Goal: Task Accomplishment & Management: Manage account settings

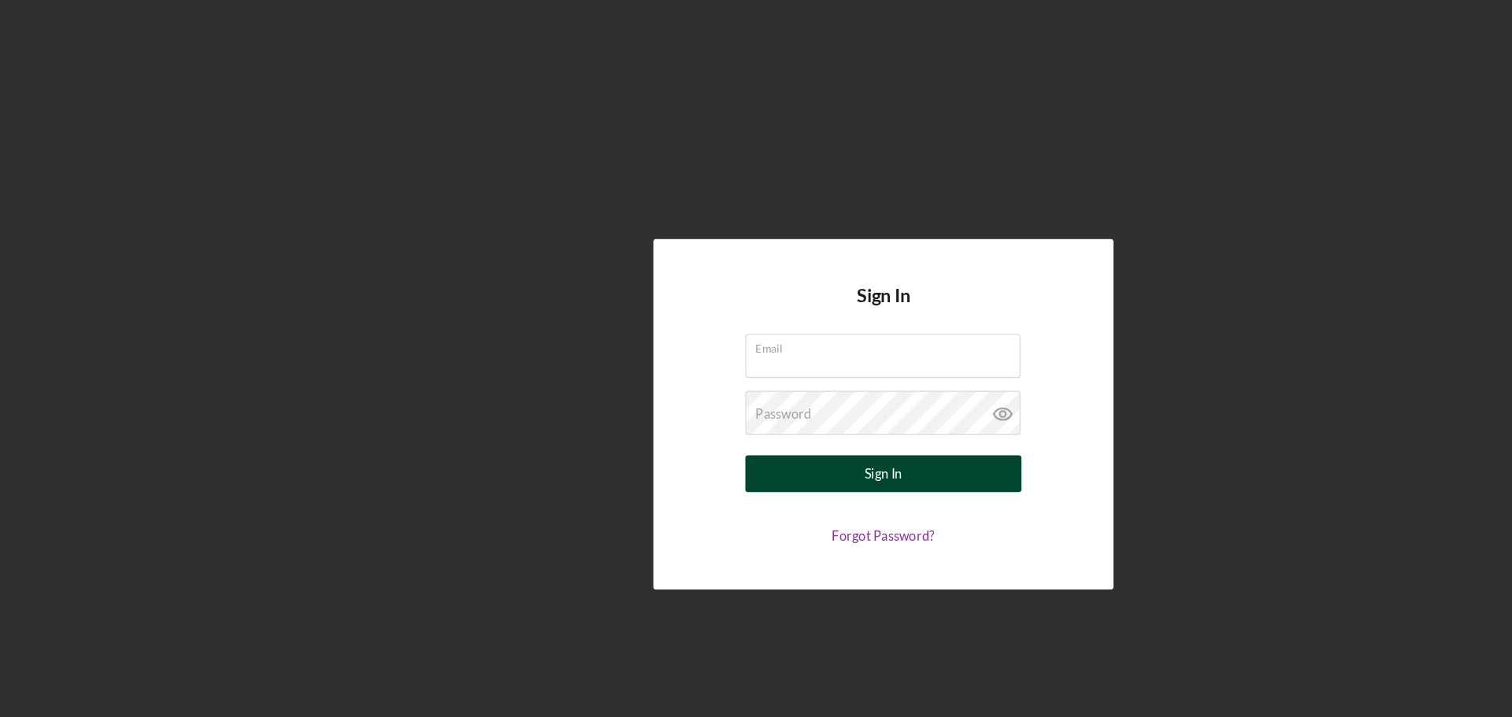
type input "[EMAIL_ADDRESS][DOMAIN_NAME]"
click at [646, 402] on button "Sign In" at bounding box center [756, 406] width 236 height 32
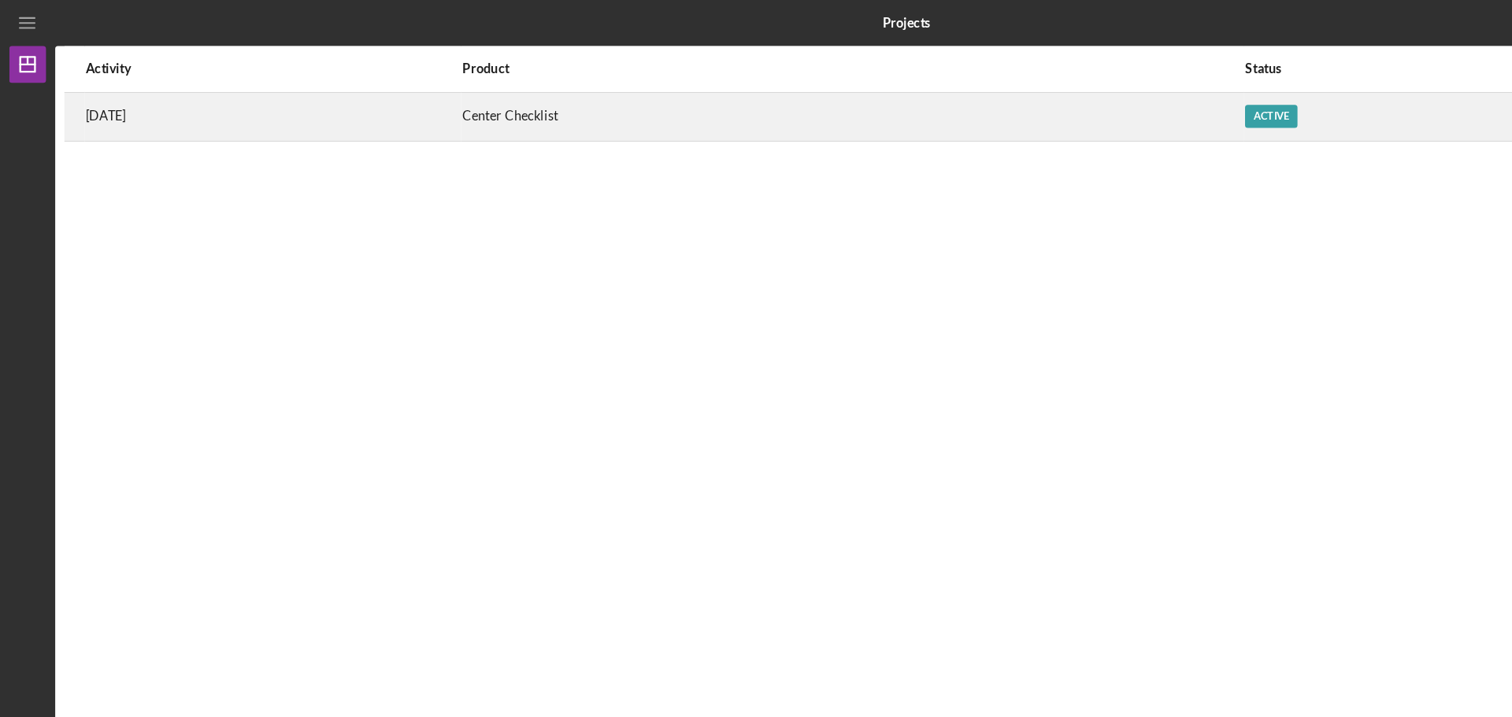
click at [1110, 98] on div "Active" at bounding box center [1088, 100] width 45 height 20
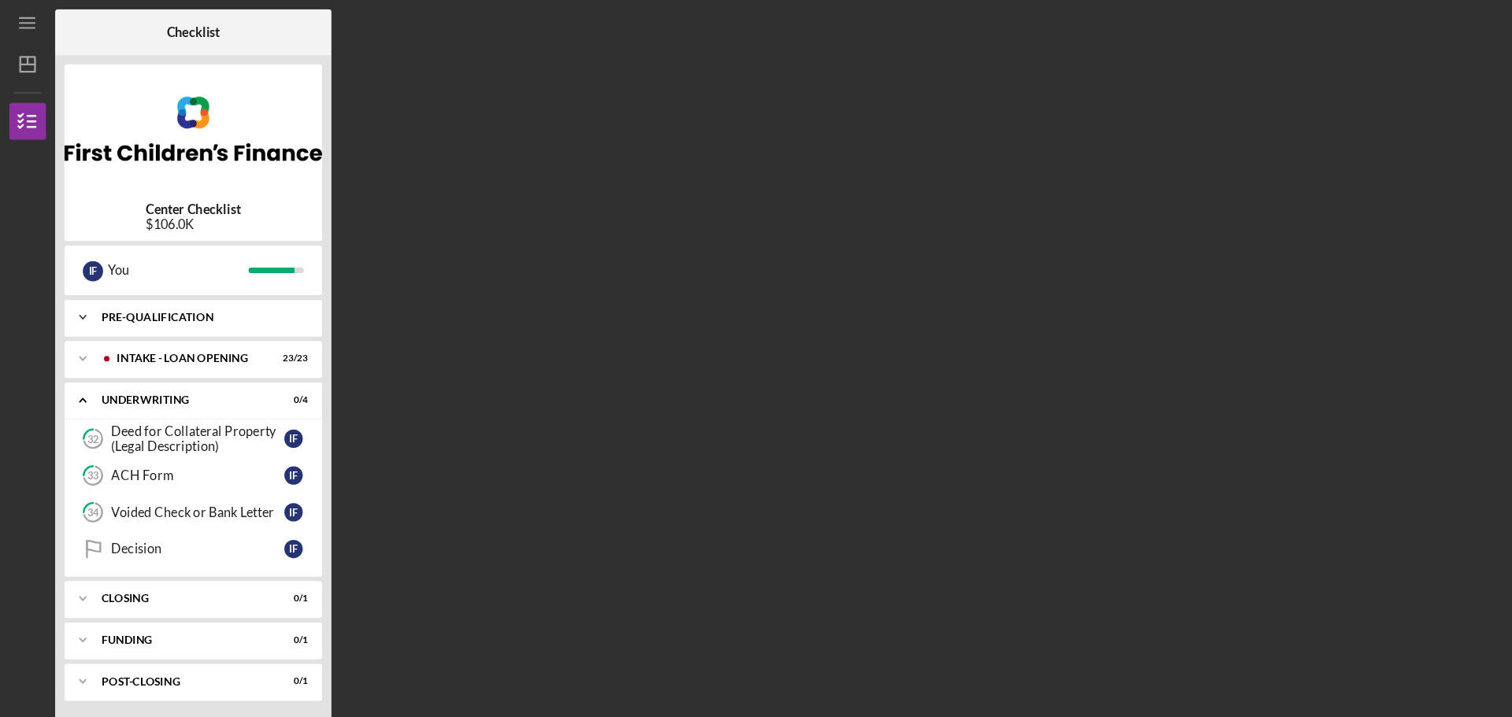
click at [154, 267] on div "Pre-Qualification" at bounding box center [171, 271] width 169 height 9
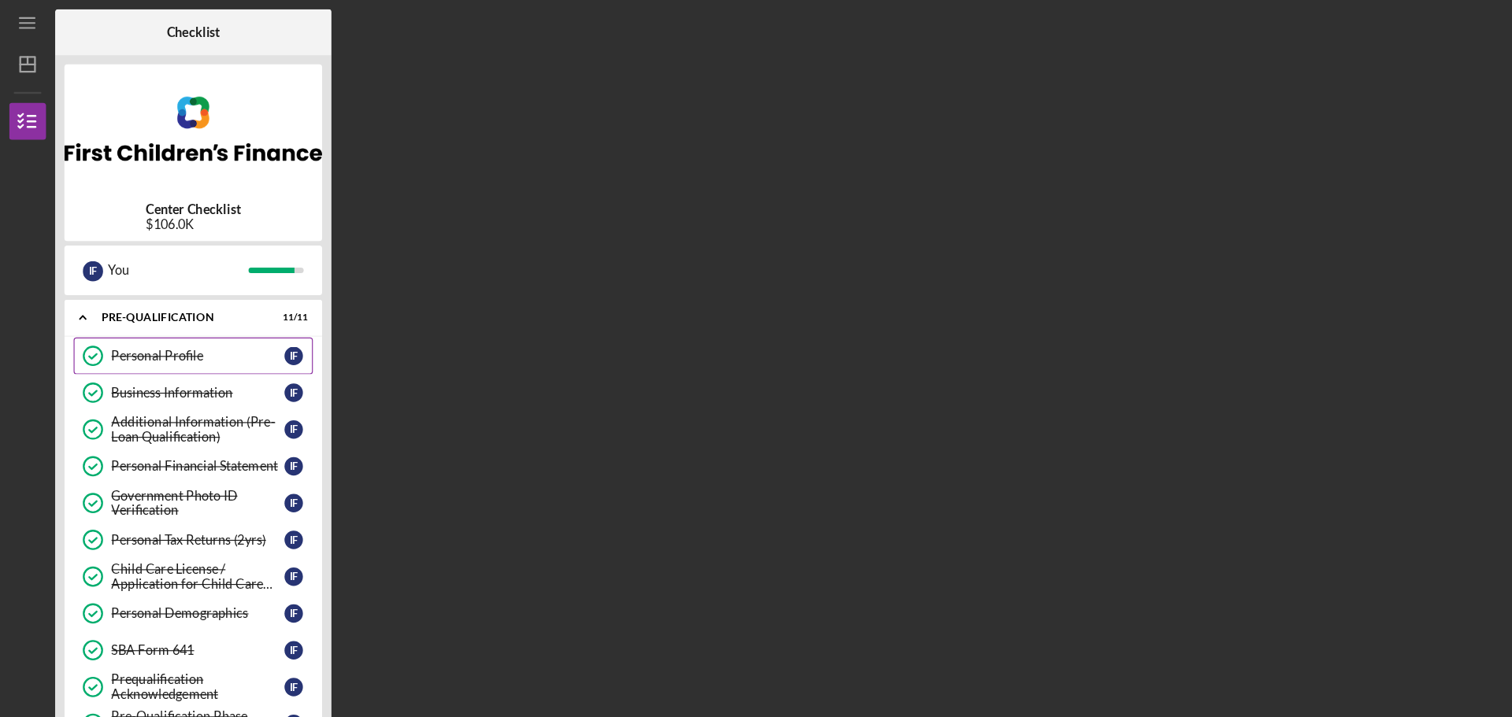
click at [144, 293] on link "Personal Profile Personal Profile I F" at bounding box center [165, 305] width 205 height 32
click at [143, 298] on div "Personal Profile" at bounding box center [169, 304] width 148 height 13
click at [159, 349] on div "Personal Profile Personal Profile I F Business Information Business Information…" at bounding box center [165, 466] width 221 height 354
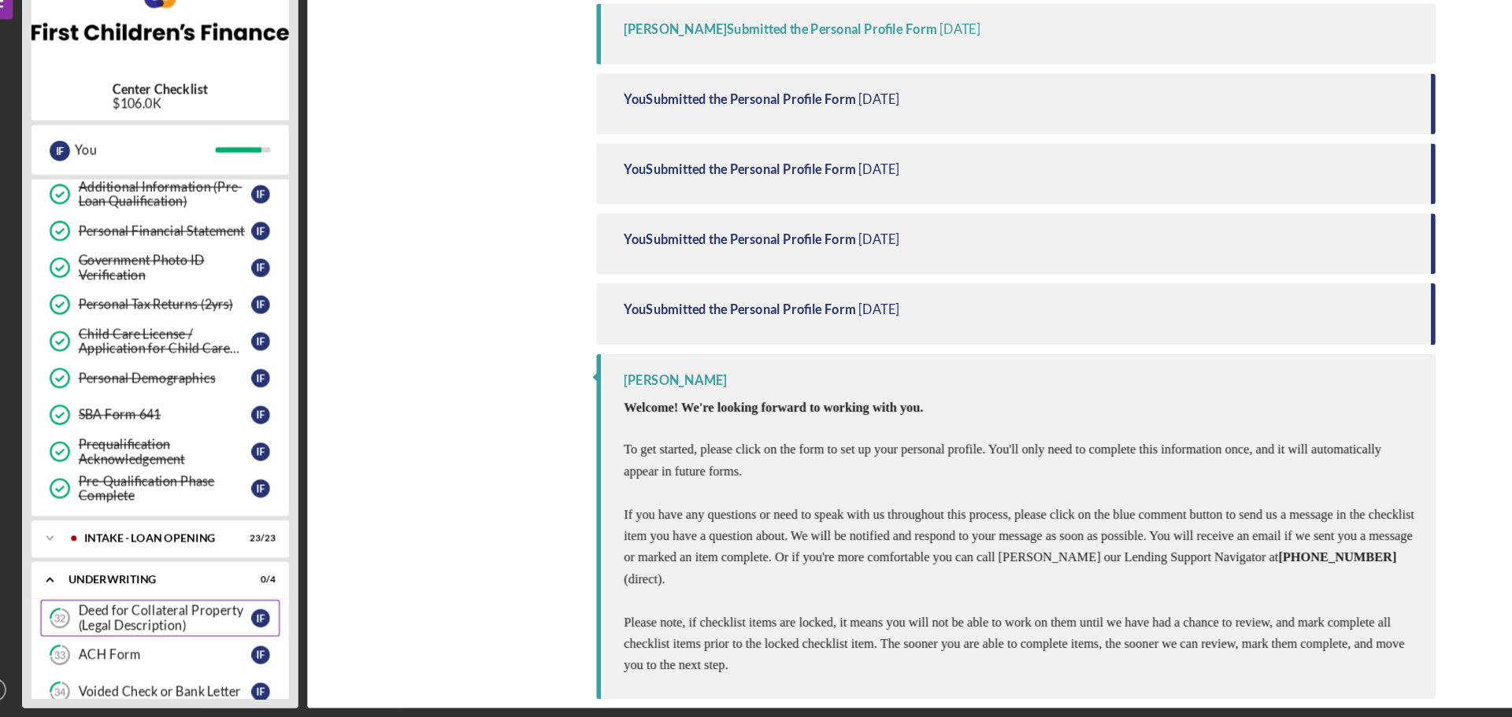
click at [180, 629] on div "Deed for Collateral Property (Legal Description)" at bounding box center [169, 632] width 148 height 25
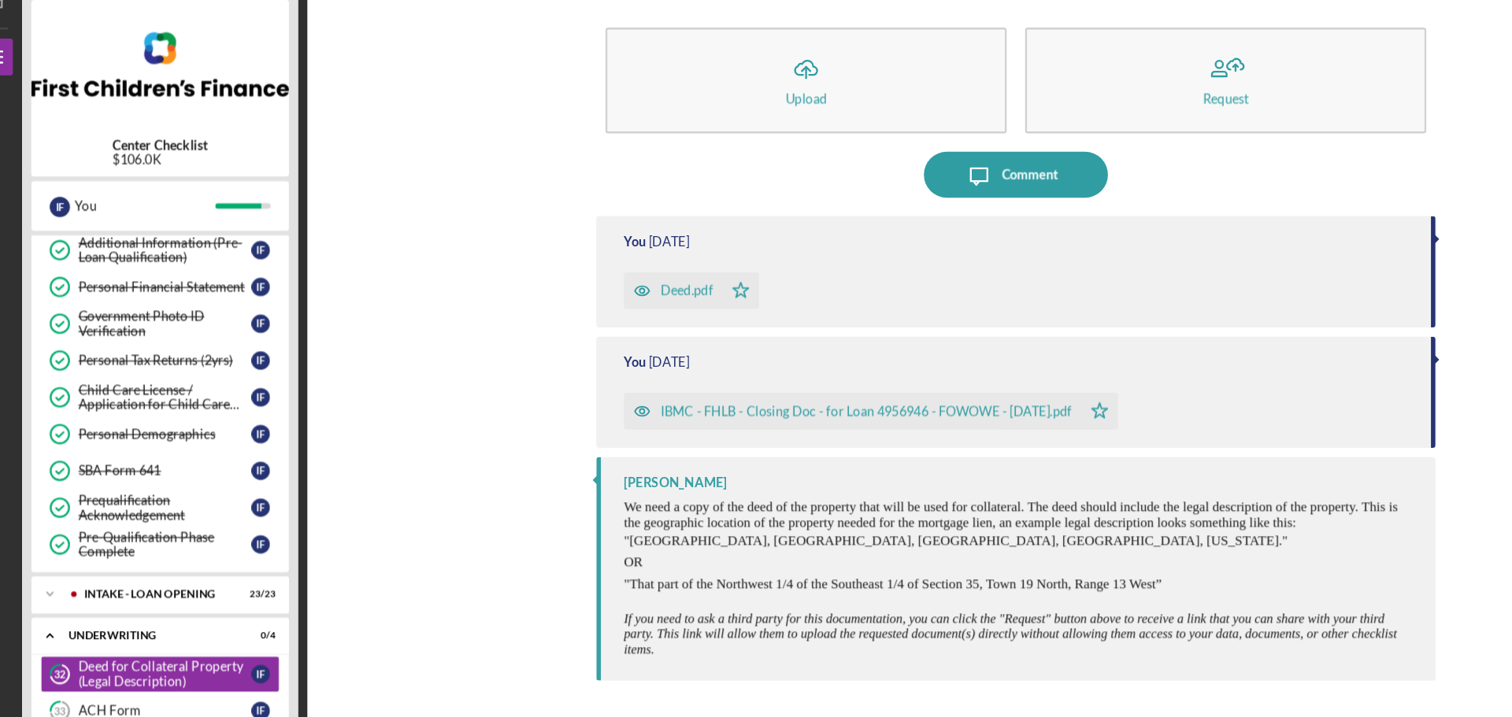
click at [602, 302] on div "Deed.pdf" at bounding box center [616, 304] width 45 height 13
